Goal: Task Accomplishment & Management: Complete application form

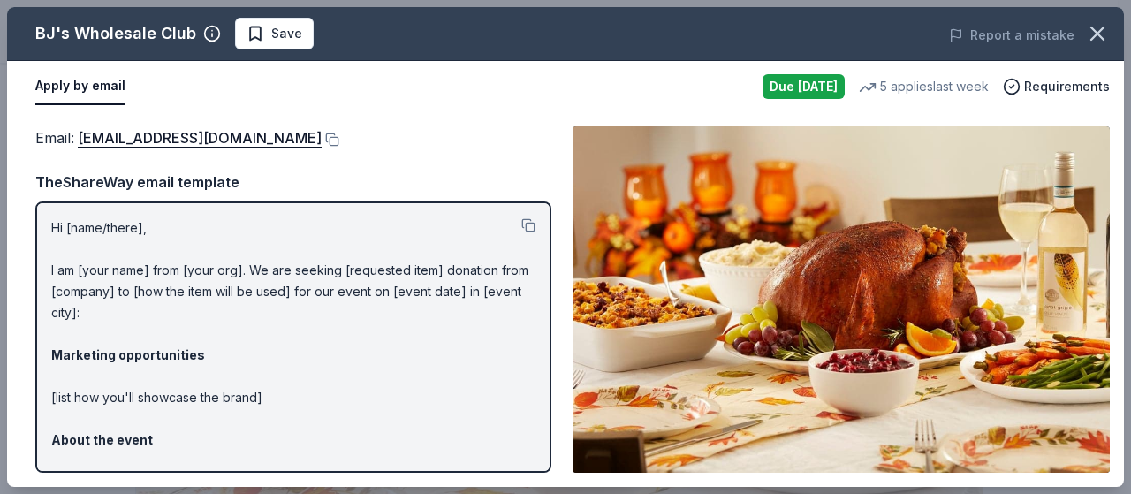
scroll to position [265, 0]
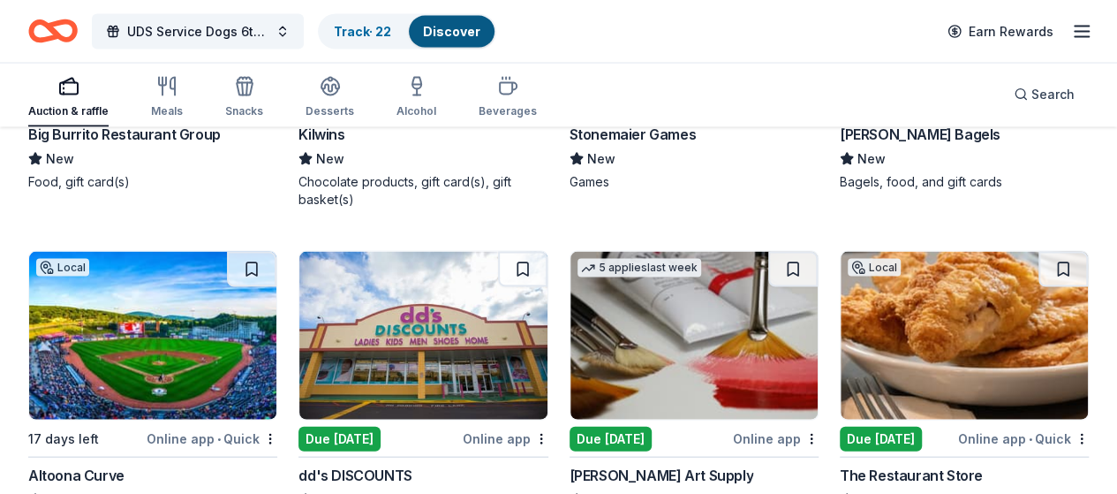
scroll to position [5030, 0]
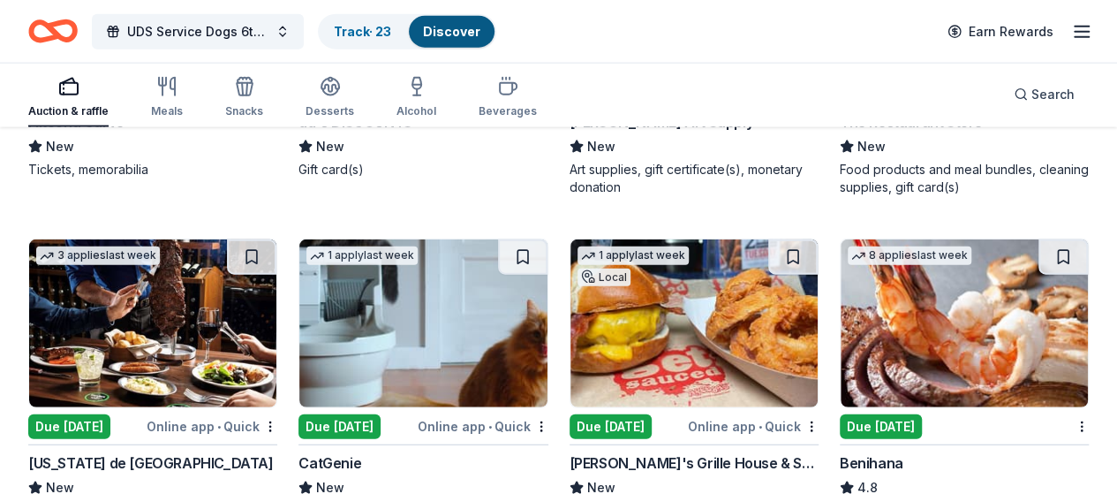
scroll to position [5560, 0]
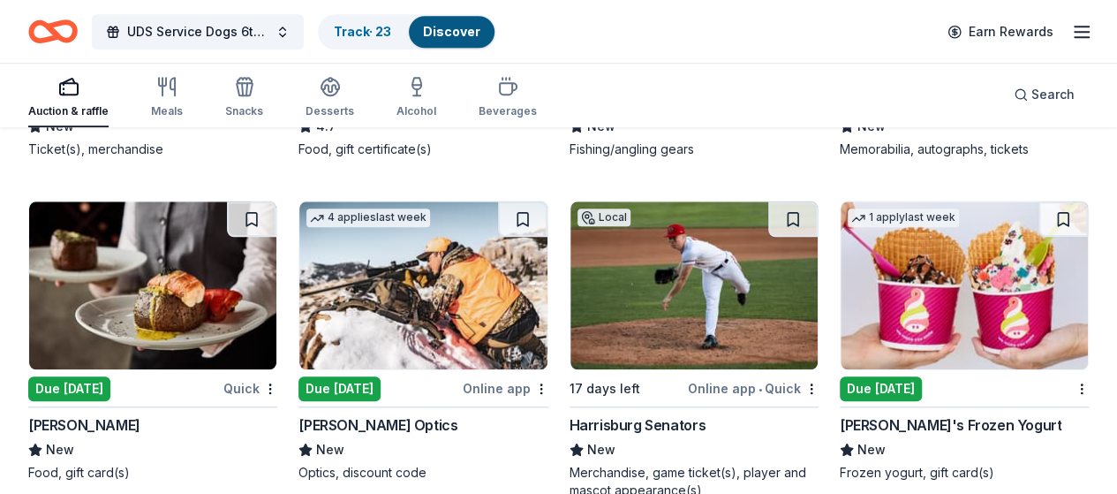
scroll to position [7661, 0]
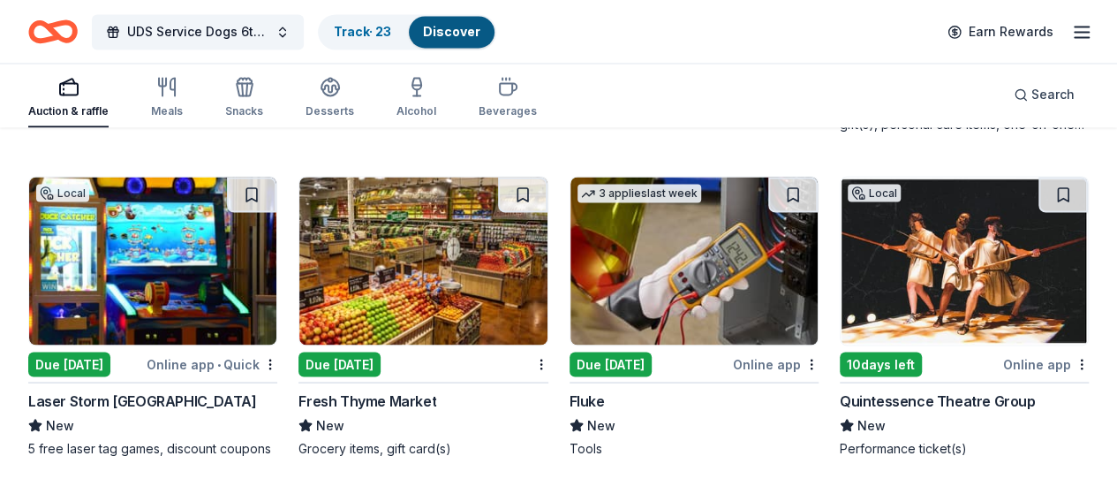
scroll to position [8368, 0]
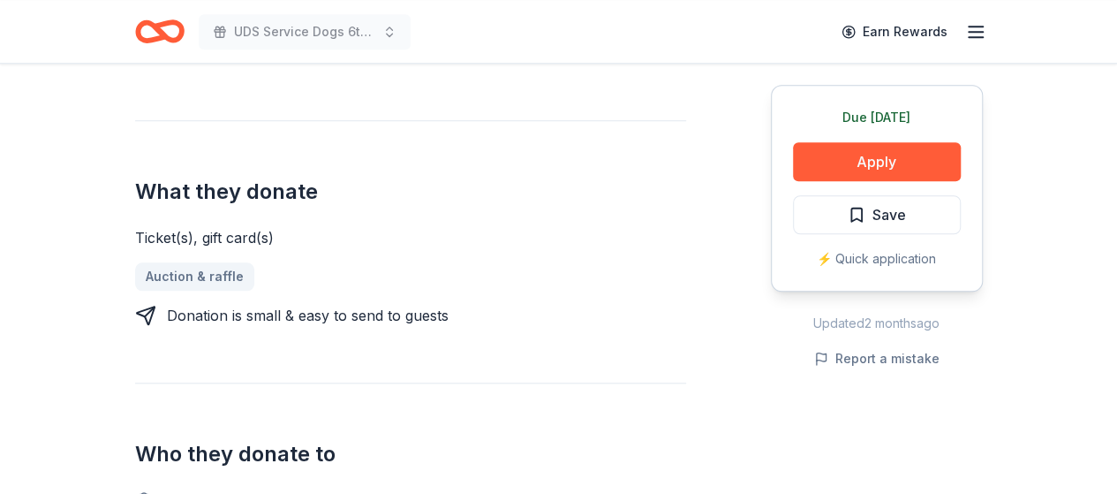
scroll to position [795, 0]
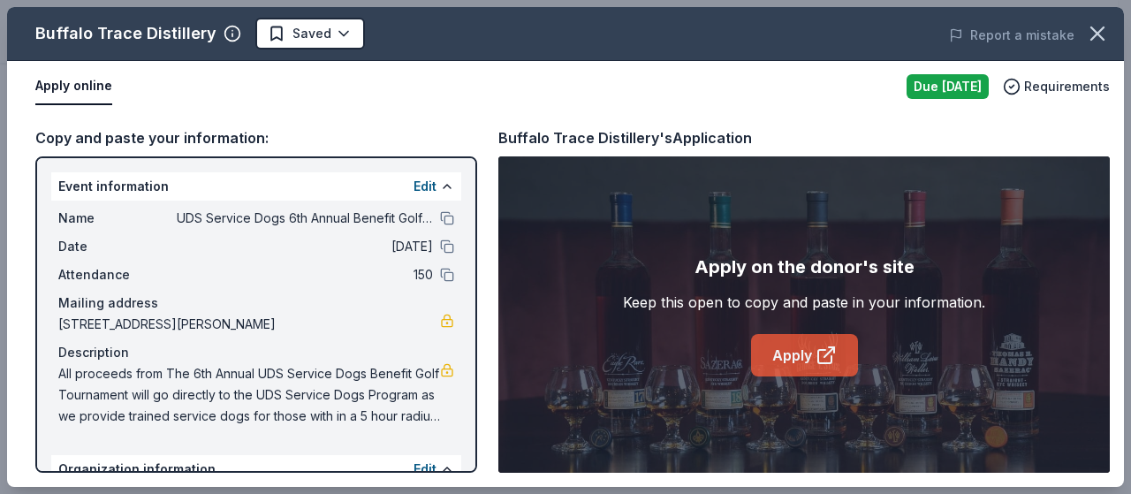
scroll to position [707, 0]
click at [784, 361] on link "Apply" at bounding box center [804, 355] width 107 height 42
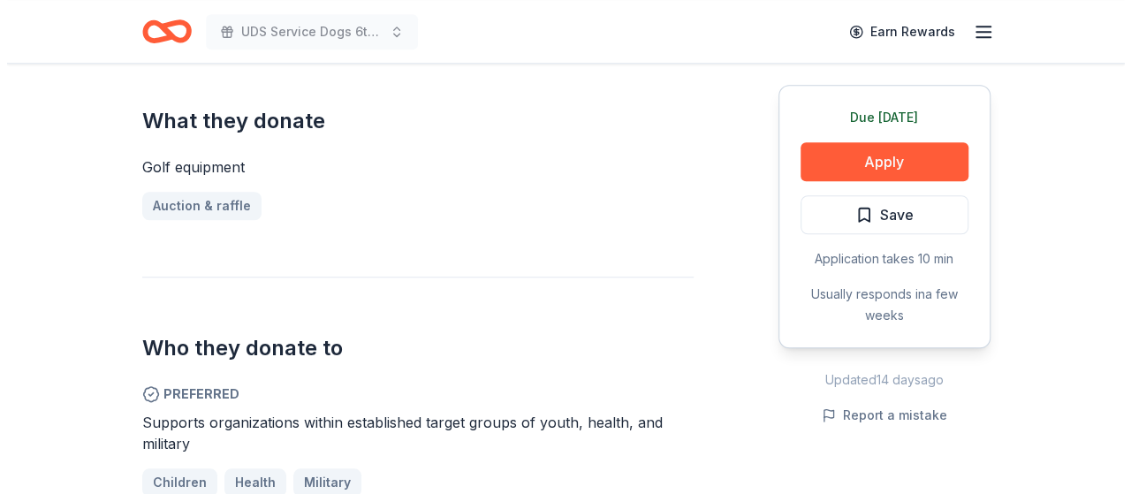
scroll to position [795, 0]
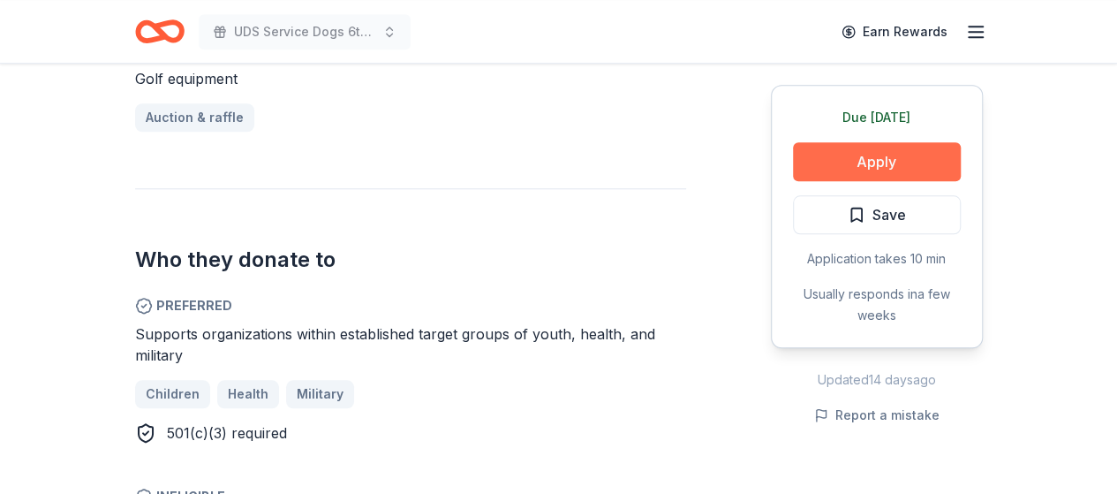
click at [858, 157] on button "Apply" at bounding box center [877, 161] width 168 height 39
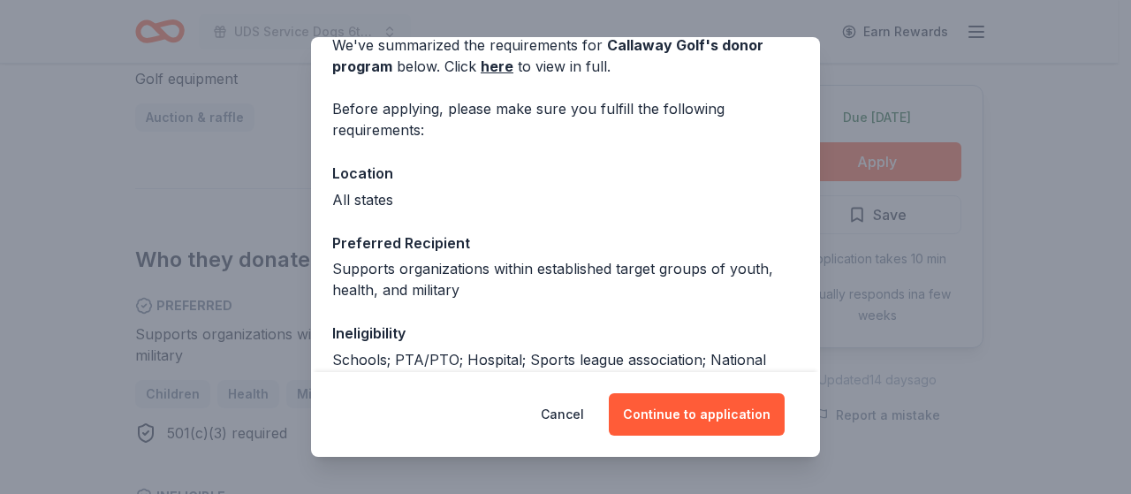
scroll to position [177, 0]
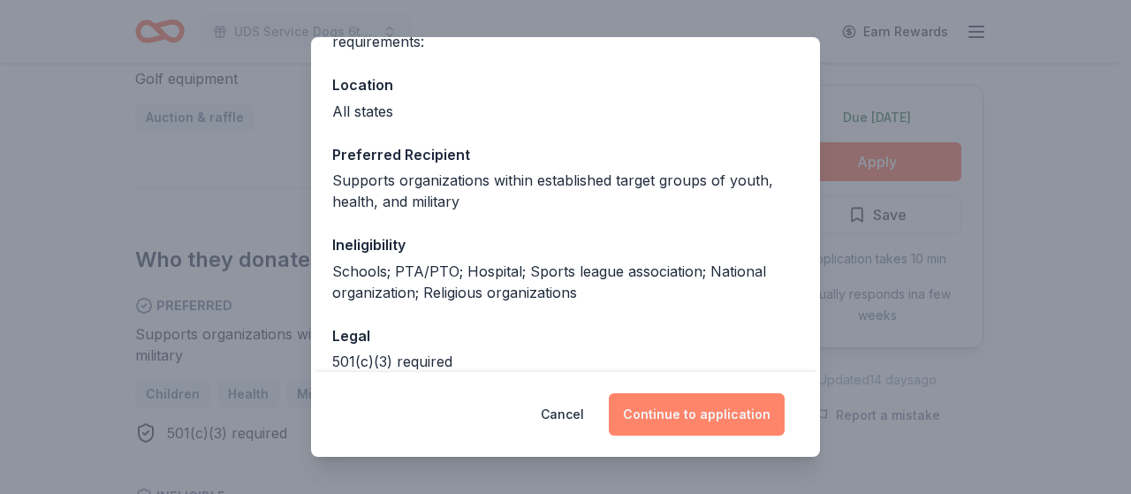
click at [688, 412] on button "Continue to application" at bounding box center [697, 414] width 176 height 42
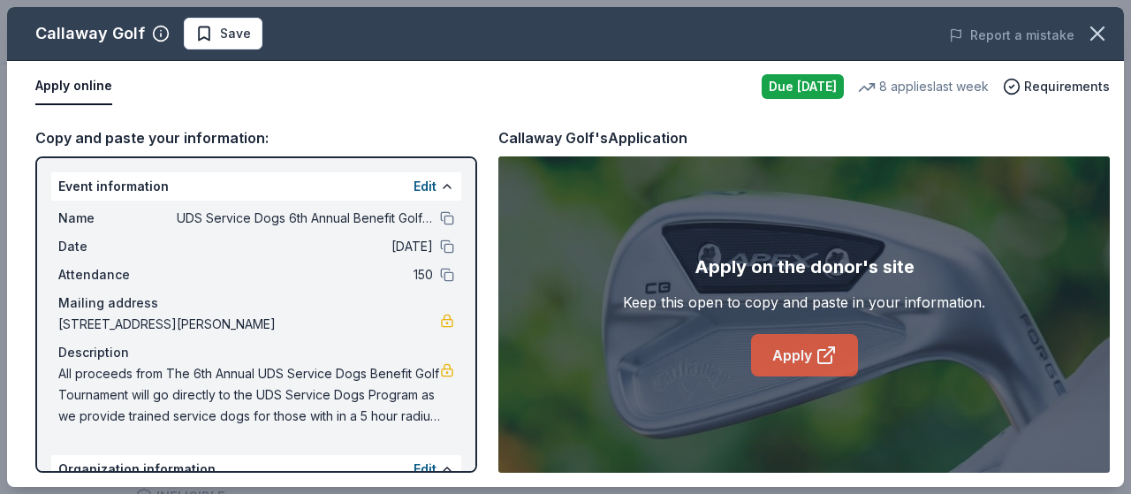
click at [809, 360] on link "Apply" at bounding box center [804, 355] width 107 height 42
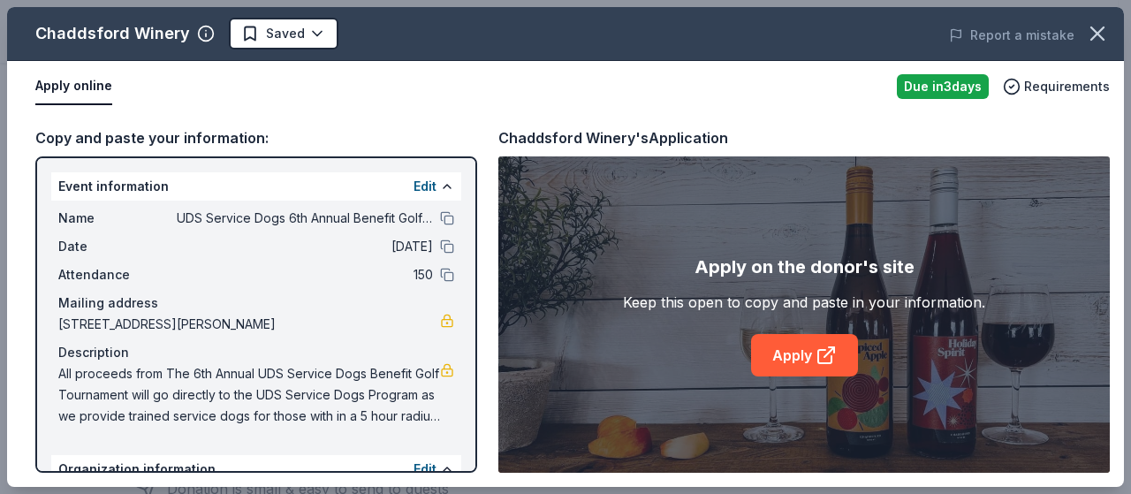
scroll to position [442, 0]
click at [806, 357] on link "Apply" at bounding box center [804, 355] width 107 height 42
